Goal: Transaction & Acquisition: Purchase product/service

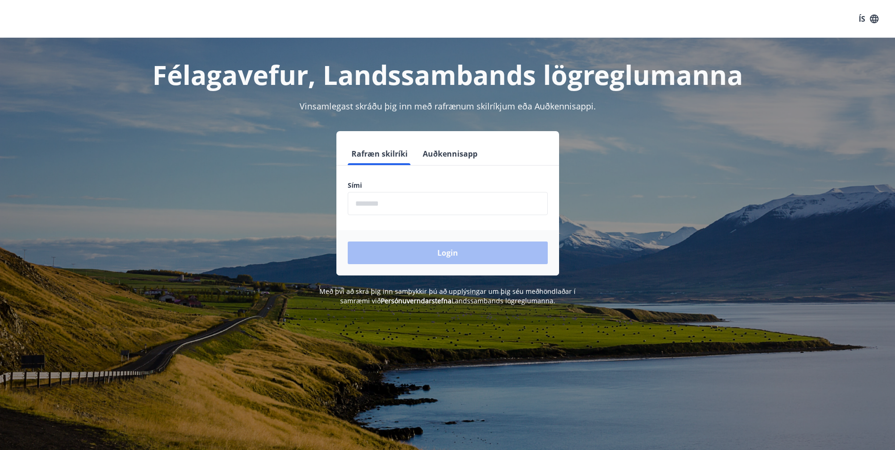
click at [416, 210] on input "phone" at bounding box center [448, 203] width 200 height 23
type input "********"
click at [444, 257] on button "Login" at bounding box center [448, 253] width 200 height 23
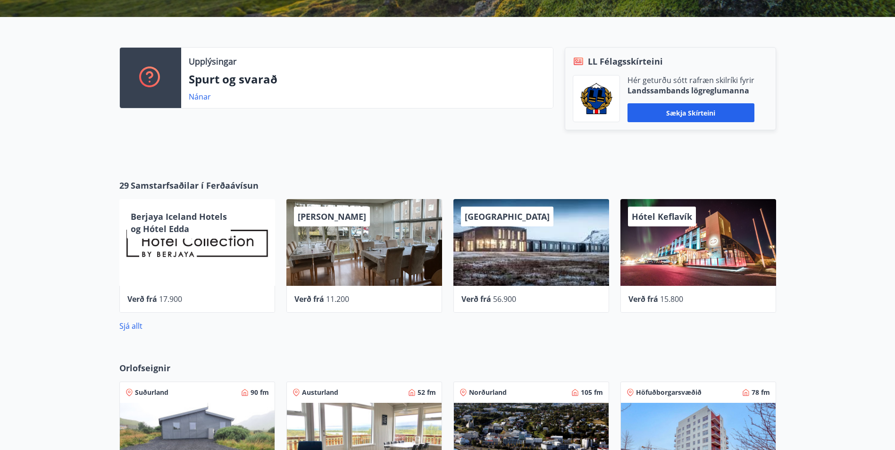
scroll to position [330, 0]
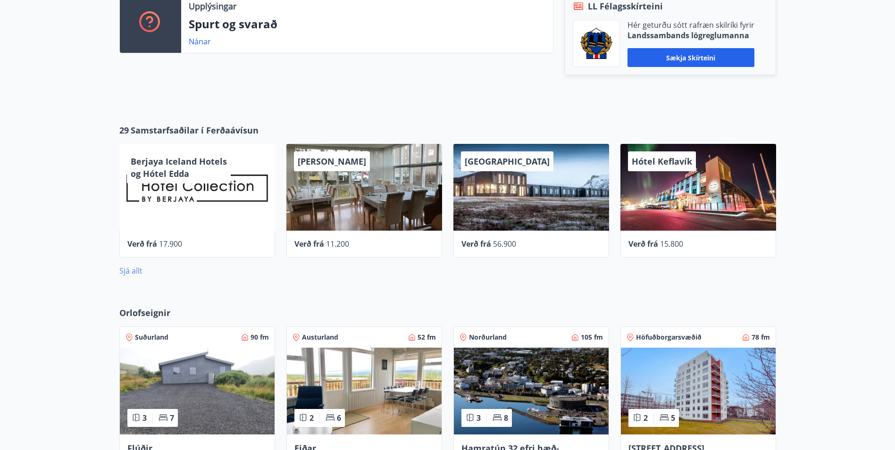
click at [137, 270] on link "Sjá allt" at bounding box center [130, 271] width 23 height 10
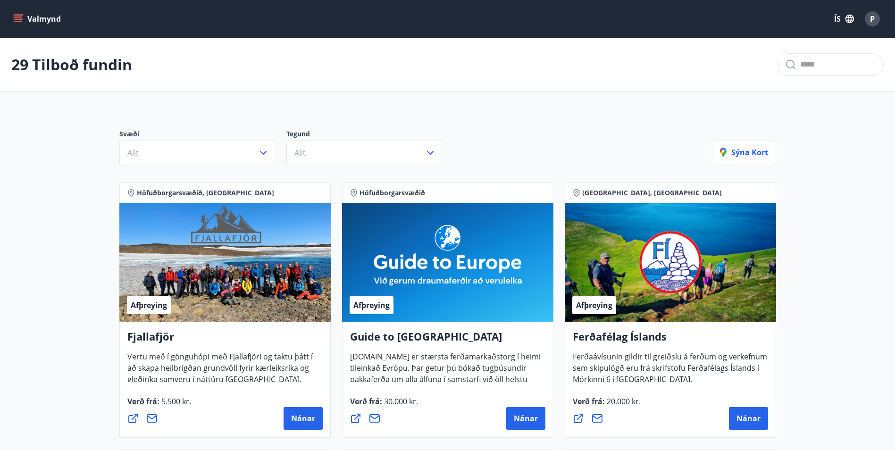
click at [822, 61] on input "text" at bounding box center [838, 64] width 76 height 15
click at [793, 98] on span "Íslandshótel / Fosshótel" at bounding box center [806, 94] width 141 height 11
type input "**********"
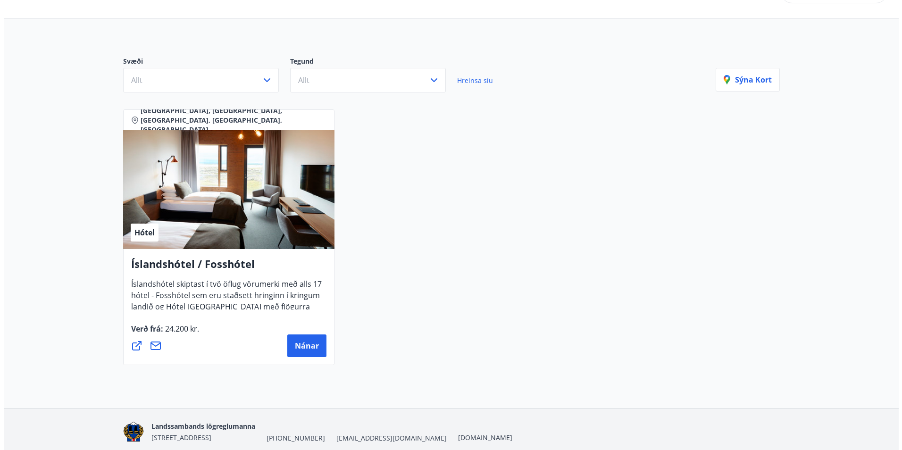
scroll to position [94, 0]
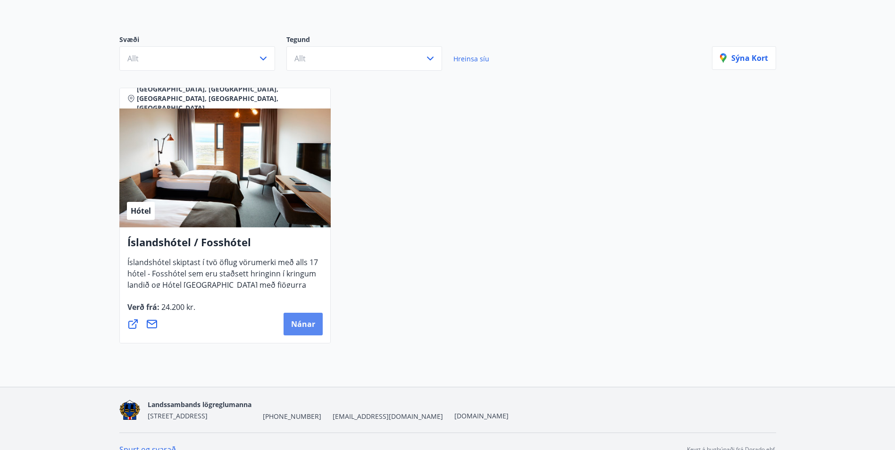
click at [299, 322] on span "Nánar" at bounding box center [303, 324] width 24 height 10
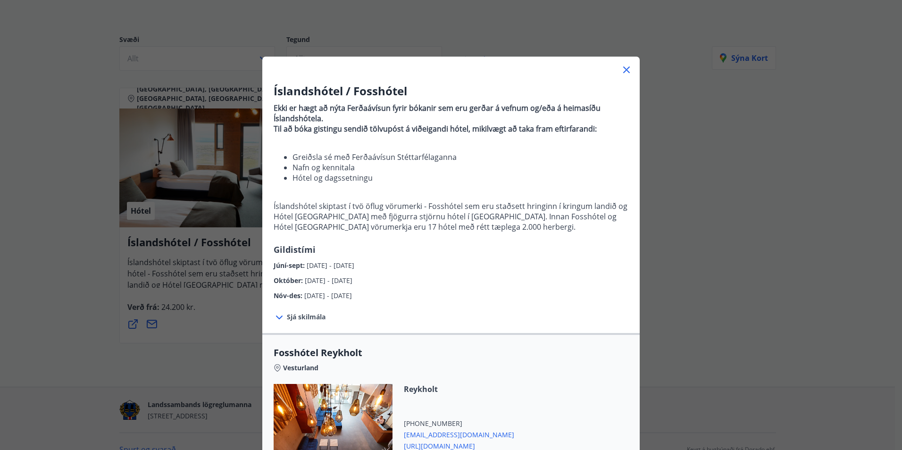
click at [310, 319] on span "Sjá skilmála" at bounding box center [306, 316] width 39 height 9
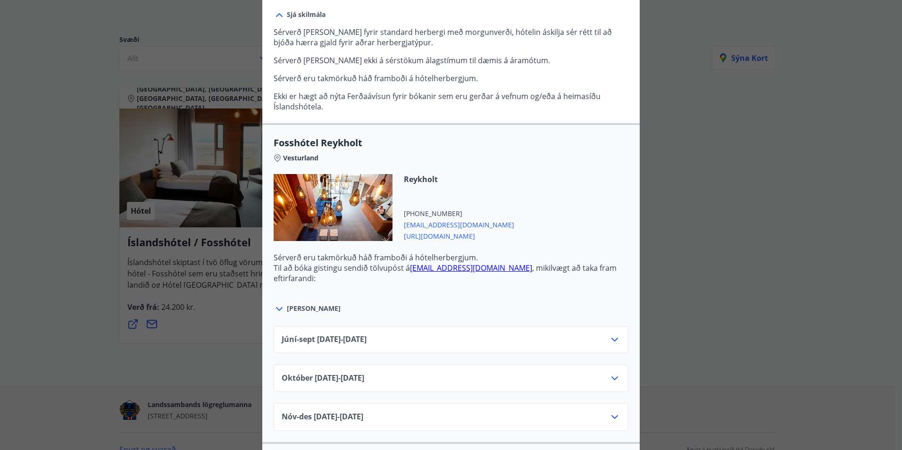
scroll to position [330, 0]
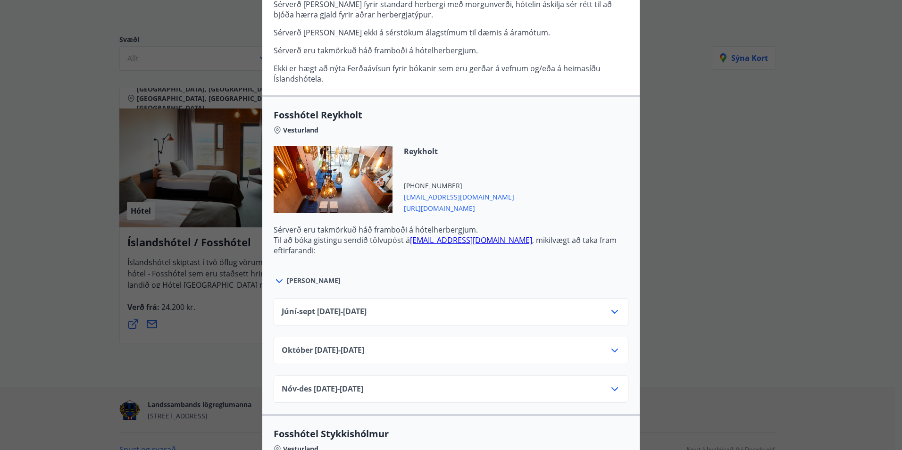
click at [404, 311] on div "Júní-sept 01.06.25 - 30.09.25" at bounding box center [451, 315] width 339 height 19
click at [612, 311] on icon at bounding box center [615, 312] width 7 height 4
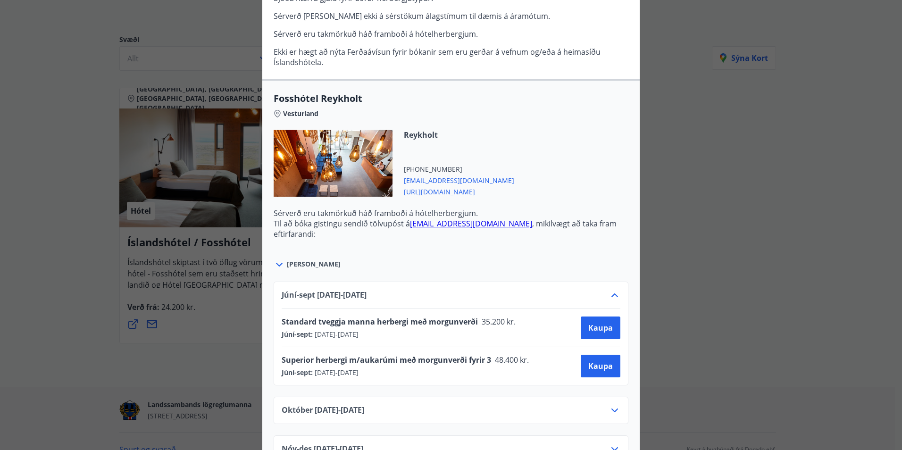
scroll to position [378, 0]
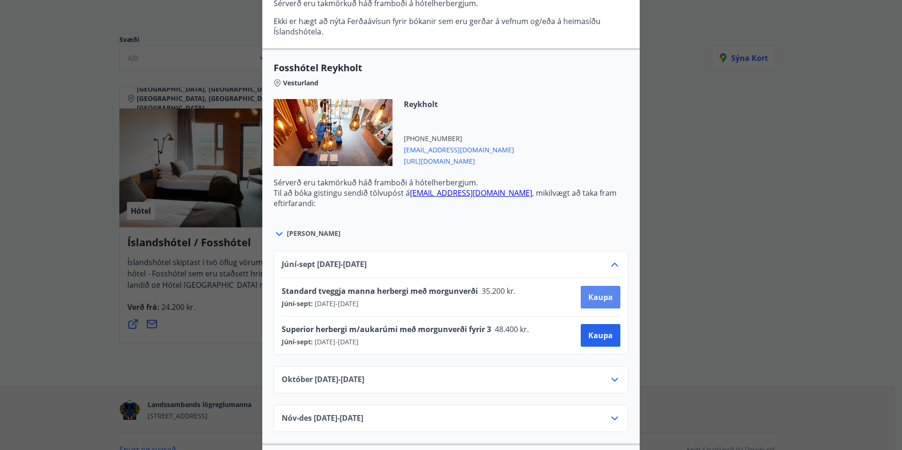
click at [602, 298] on span "Kaupa" at bounding box center [601, 297] width 25 height 10
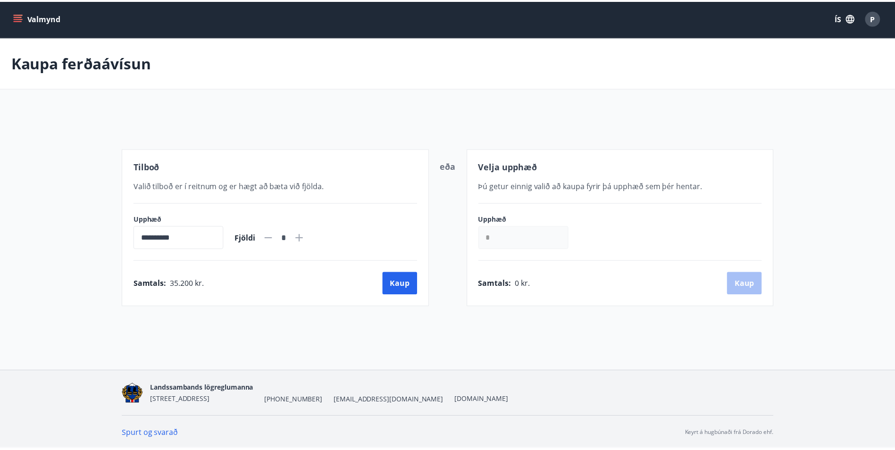
scroll to position [1, 0]
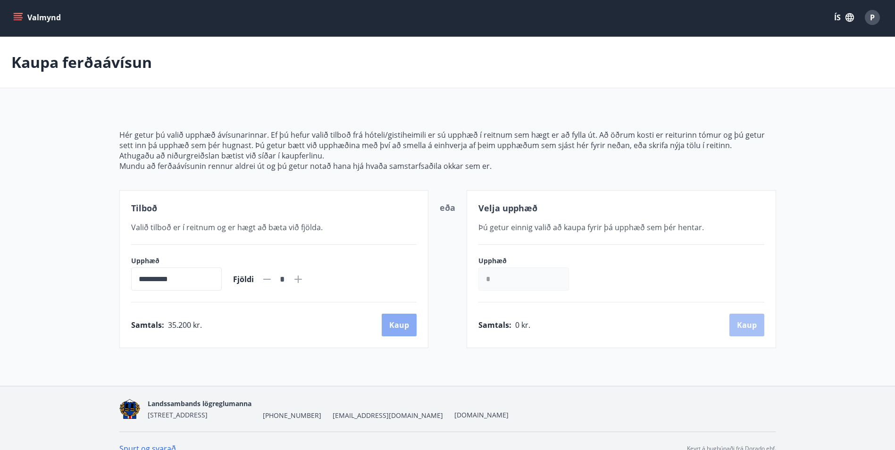
click at [396, 322] on button "Kaup" at bounding box center [399, 325] width 35 height 23
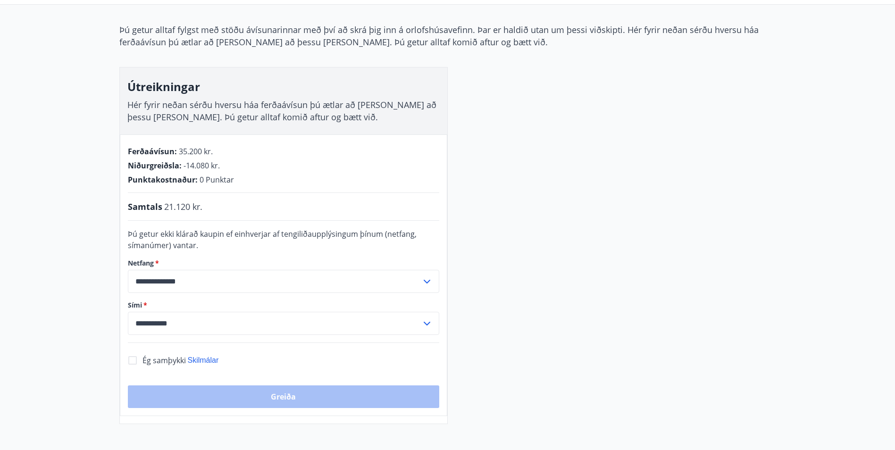
scroll to position [96, 0]
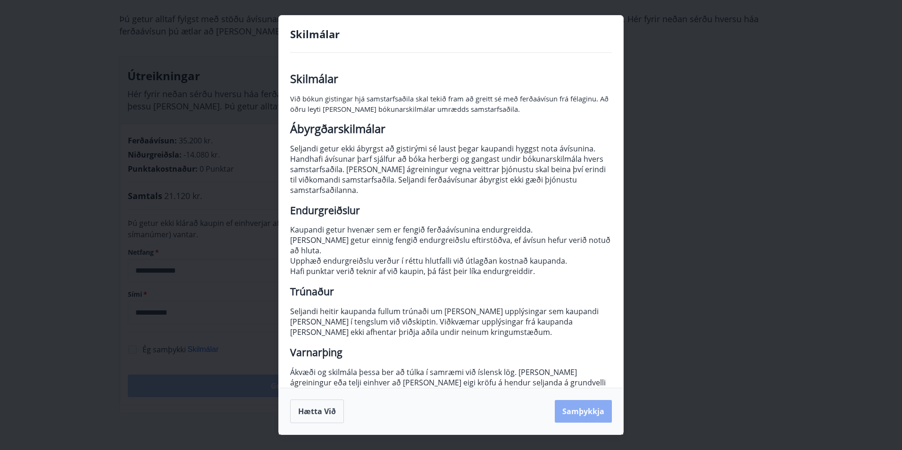
click at [583, 414] on button "Samþykkja" at bounding box center [583, 411] width 57 height 23
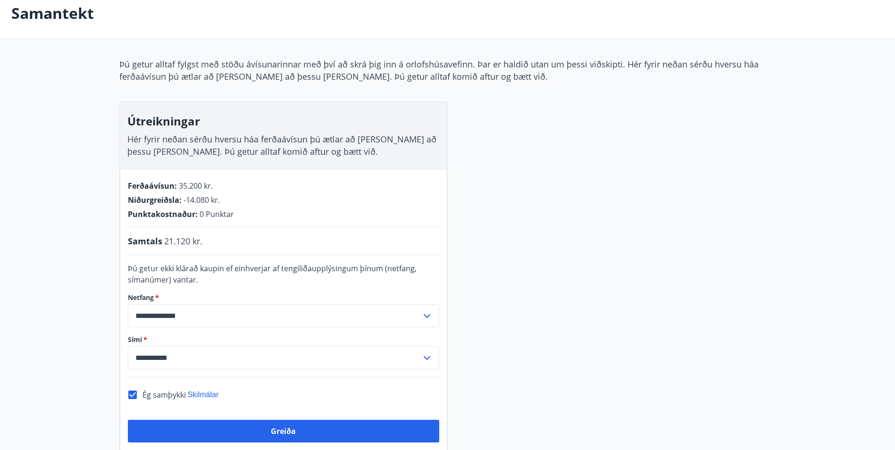
scroll to position [0, 0]
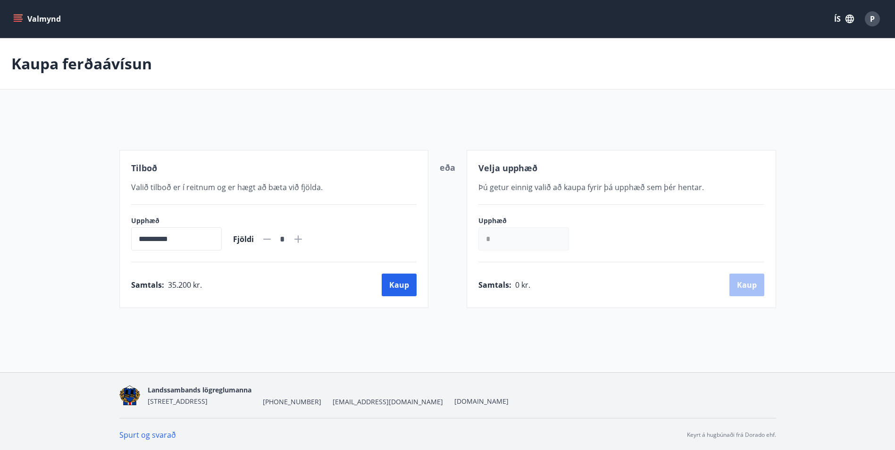
scroll to position [1, 0]
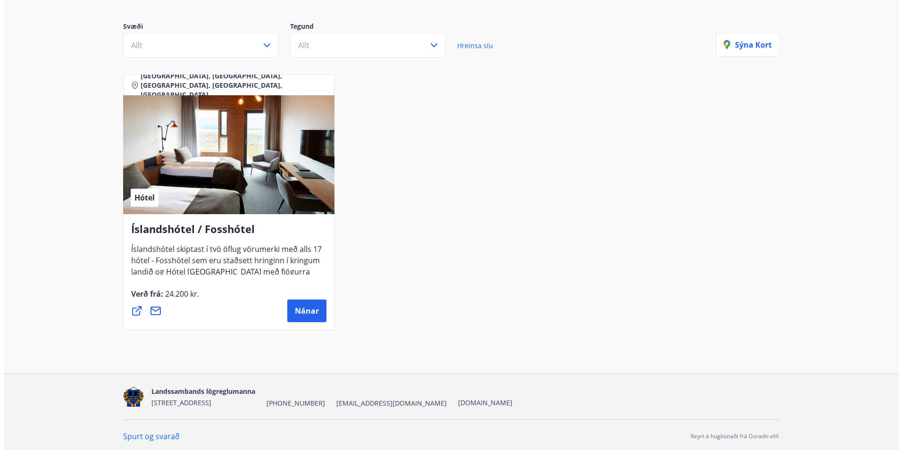
scroll to position [110, 0]
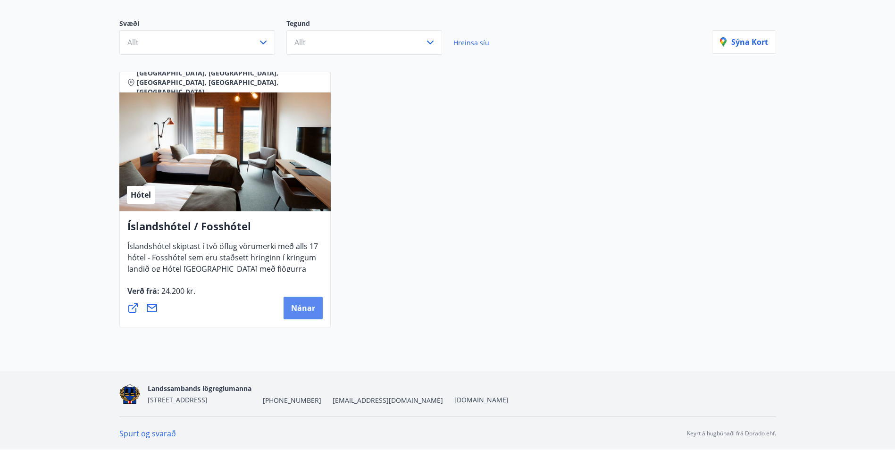
click at [309, 305] on span "Nánar" at bounding box center [303, 308] width 24 height 10
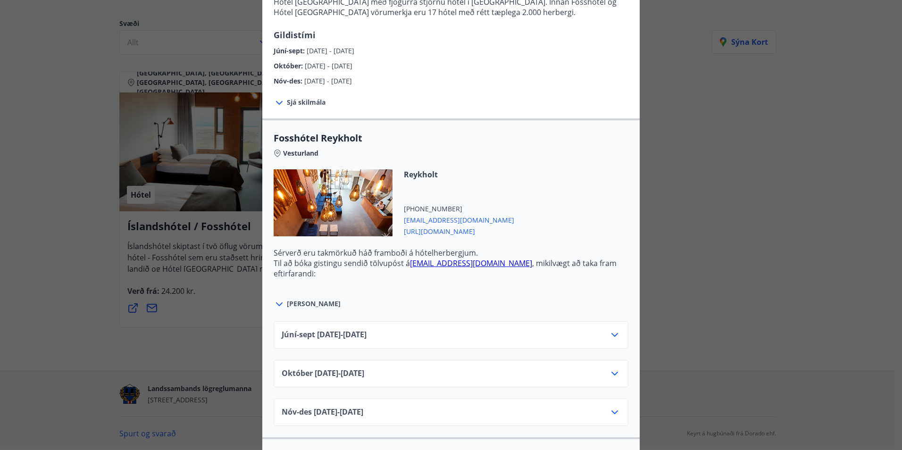
scroll to position [236, 0]
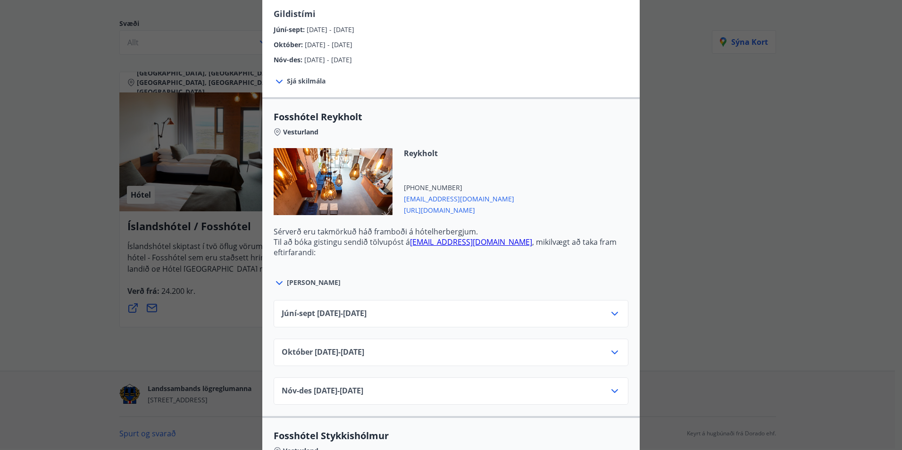
click at [440, 313] on div "Júní-sept 01.06.25 - 30.09.25" at bounding box center [451, 317] width 339 height 19
click at [609, 355] on icon at bounding box center [614, 352] width 11 height 11
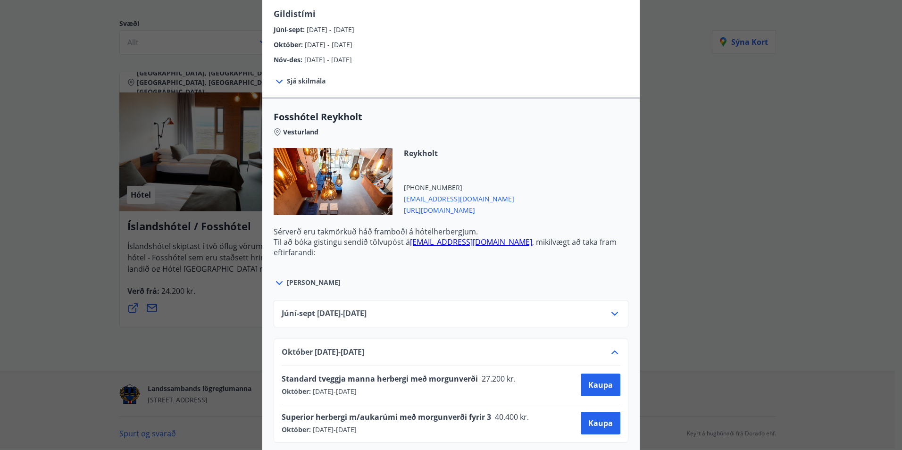
click at [609, 354] on icon at bounding box center [614, 352] width 11 height 11
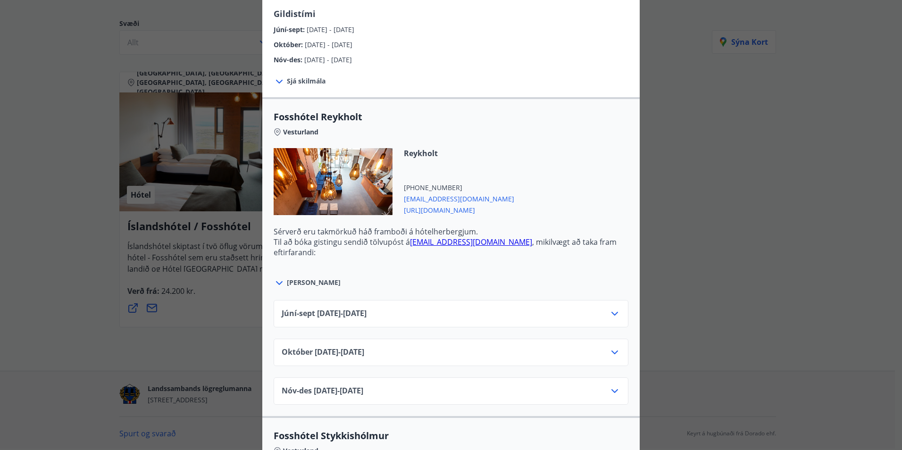
click at [609, 317] on icon at bounding box center [614, 313] width 11 height 11
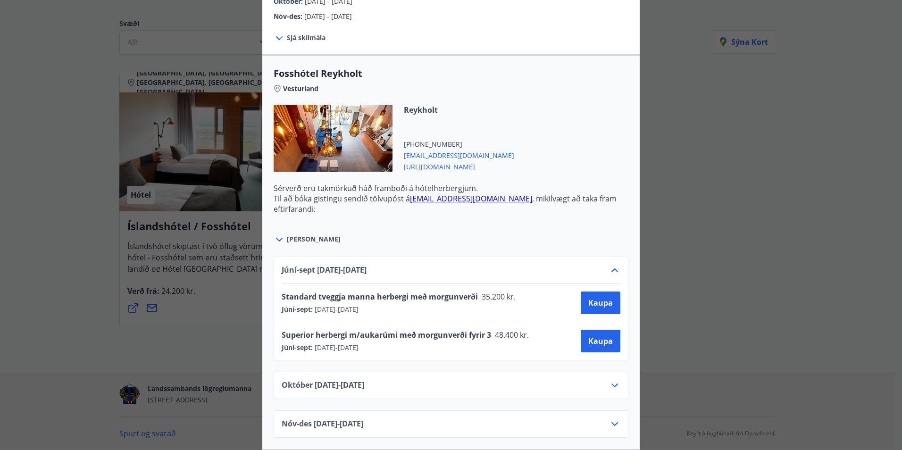
scroll to position [330, 0]
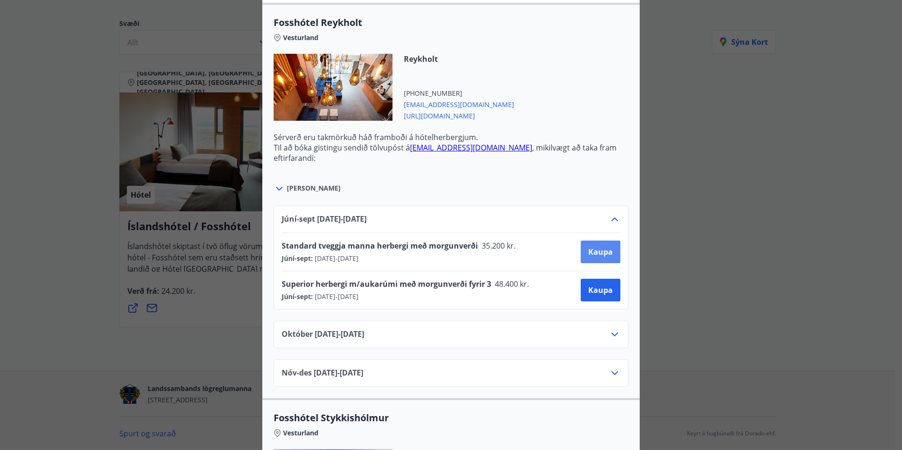
click at [591, 248] on span "Kaupa" at bounding box center [601, 252] width 25 height 10
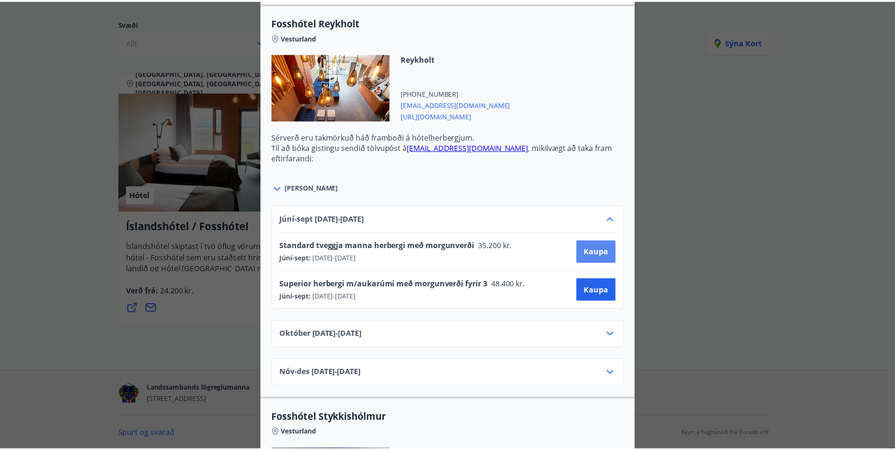
scroll to position [1, 0]
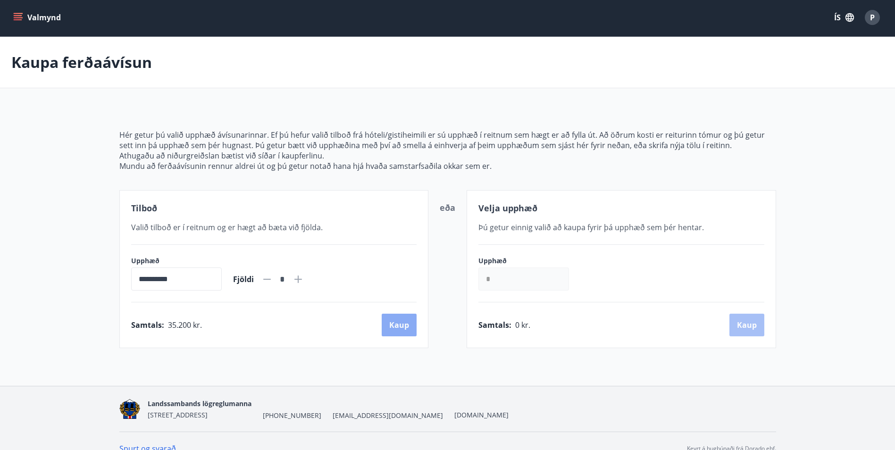
click at [408, 327] on button "Kaup" at bounding box center [399, 325] width 35 height 23
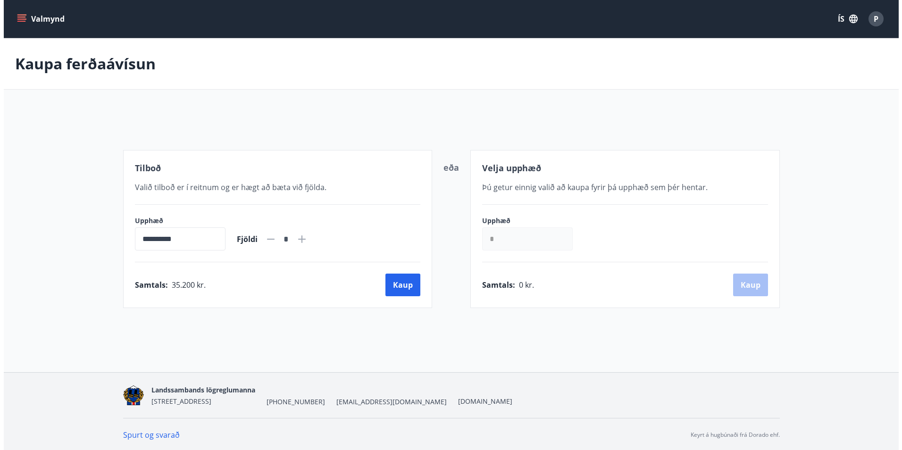
scroll to position [1, 0]
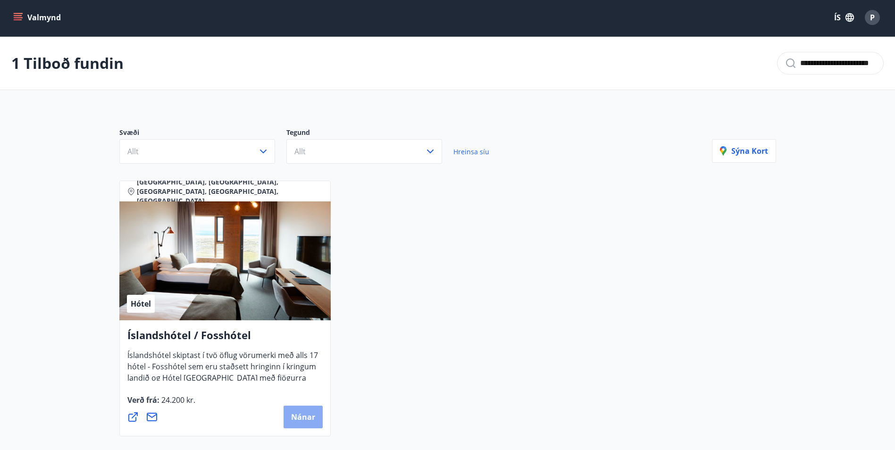
click at [307, 422] on span "Nánar" at bounding box center [303, 417] width 24 height 10
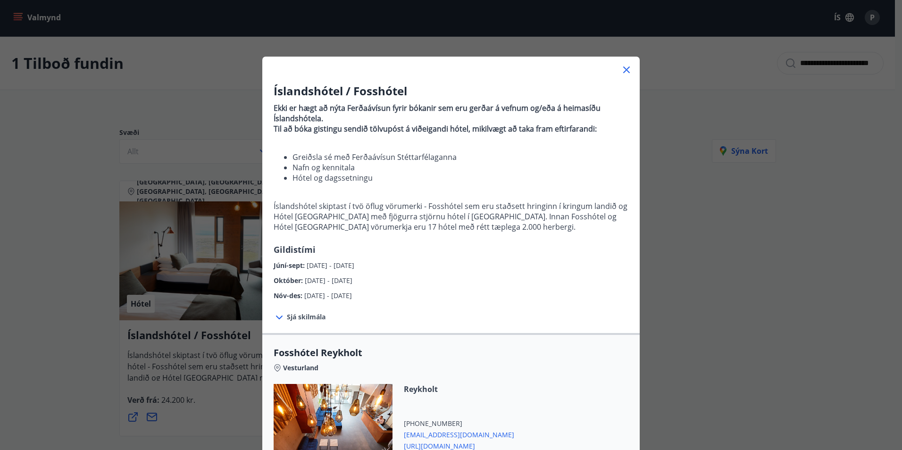
click at [311, 317] on span "Sjá skilmála" at bounding box center [306, 316] width 39 height 9
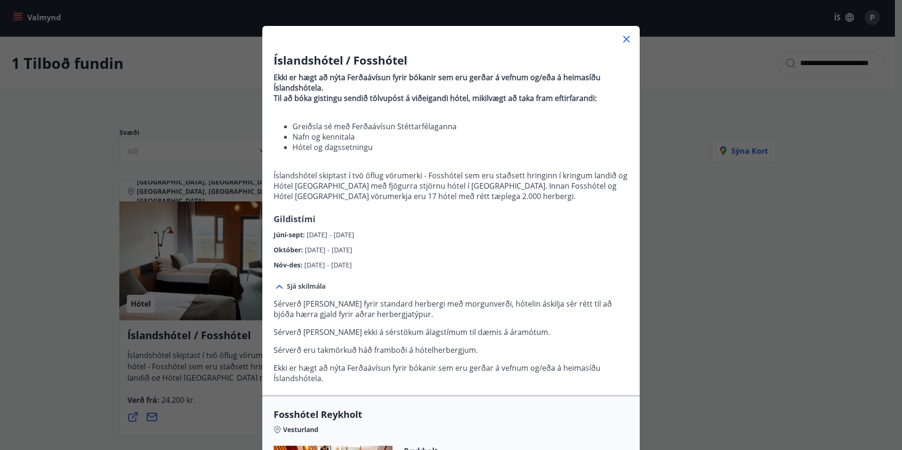
scroll to position [94, 0]
